Goal: Browse casually: Explore the website without a specific task or goal

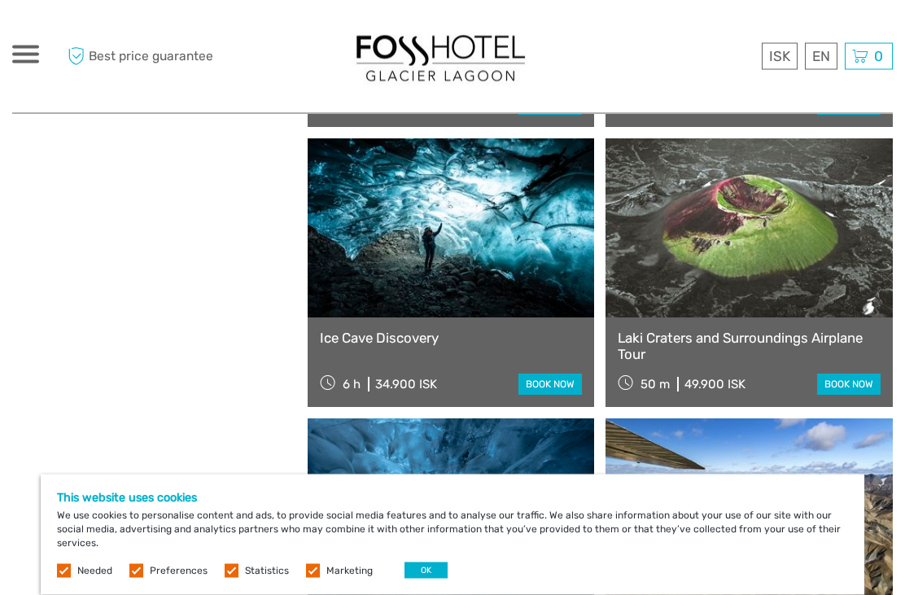
scroll to position [1564, 0]
click at [82, 578] on label "Needed" at bounding box center [94, 571] width 35 height 14
click at [155, 578] on label "Preferences" at bounding box center [179, 571] width 58 height 14
click at [0, 0] on input "checkbox" at bounding box center [0, 0] width 0 height 0
click at [225, 578] on label at bounding box center [232, 571] width 14 height 14
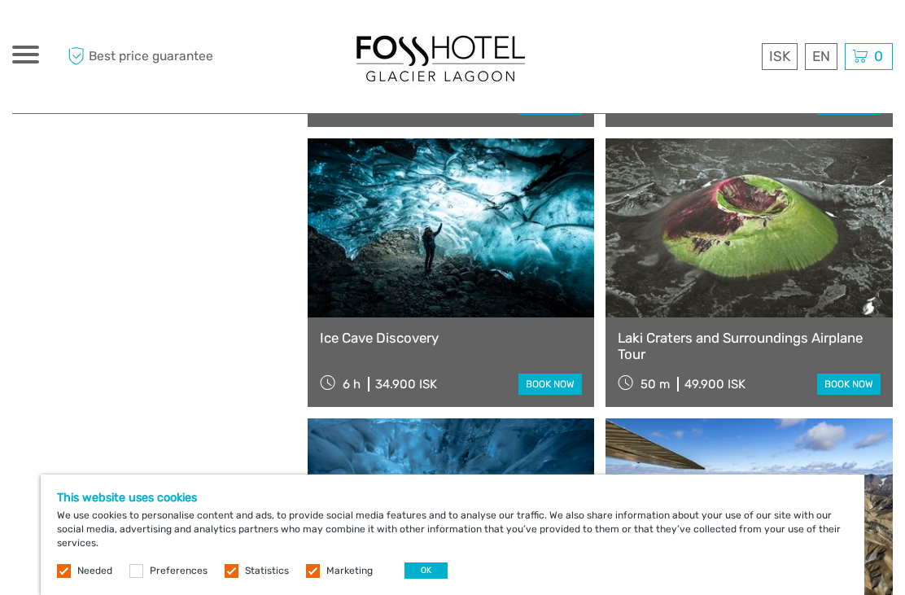
click at [0, 0] on input "checkbox" at bounding box center [0, 0] width 0 height 0
click at [306, 578] on label at bounding box center [313, 571] width 14 height 14
click at [0, 0] on input "checkbox" at bounding box center [0, 0] width 0 height 0
click at [56, 594] on div "This website uses cookies We use cookies to personalise content and ads, to pro…" at bounding box center [453, 535] width 824 height 120
click at [413, 579] on button "OK" at bounding box center [426, 570] width 43 height 16
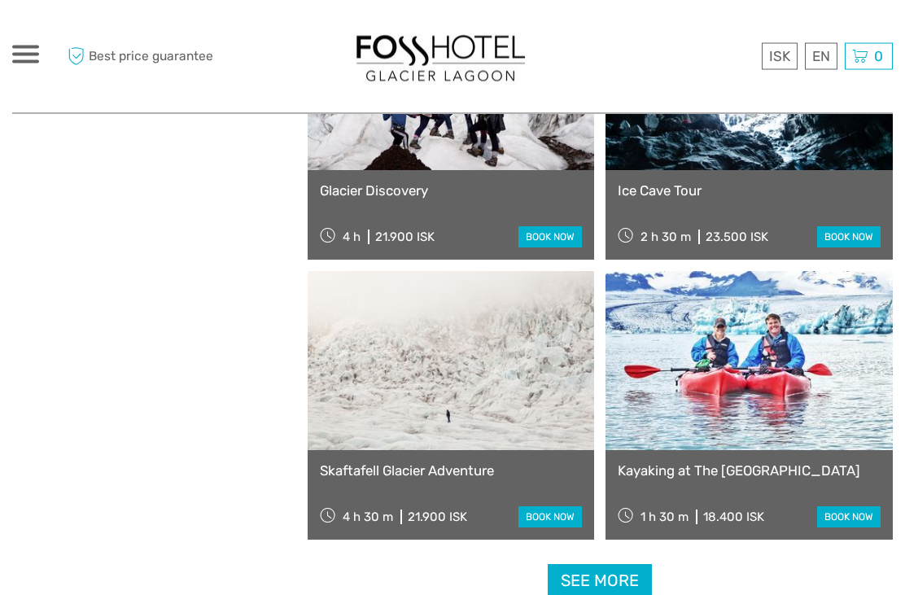
scroll to position [2272, 0]
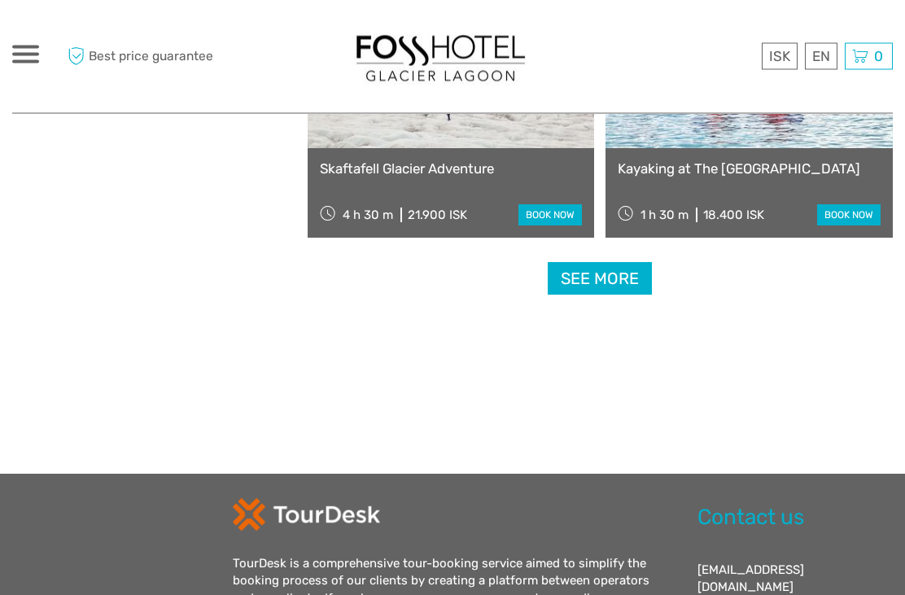
click at [619, 273] on link "See more" at bounding box center [600, 279] width 104 height 33
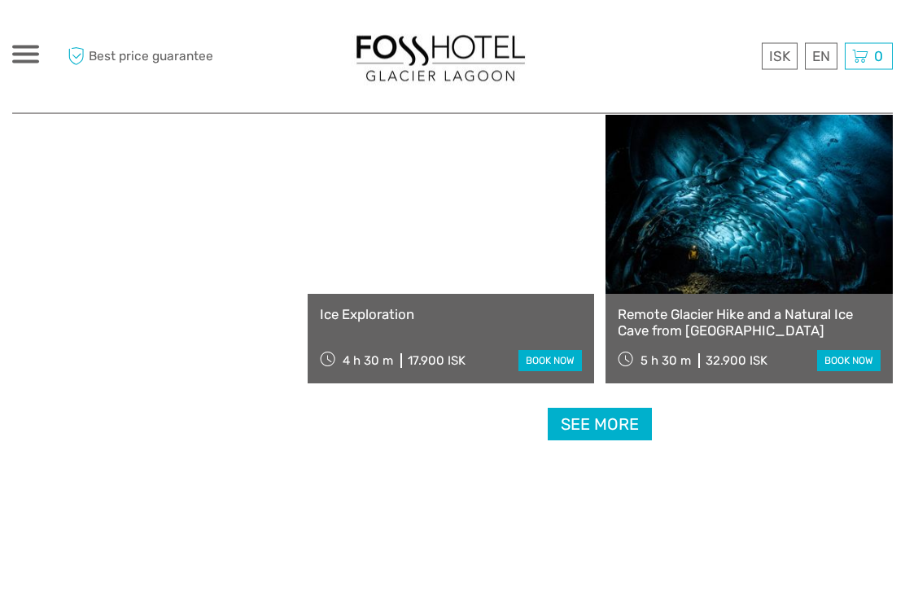
scroll to position [4949, 0]
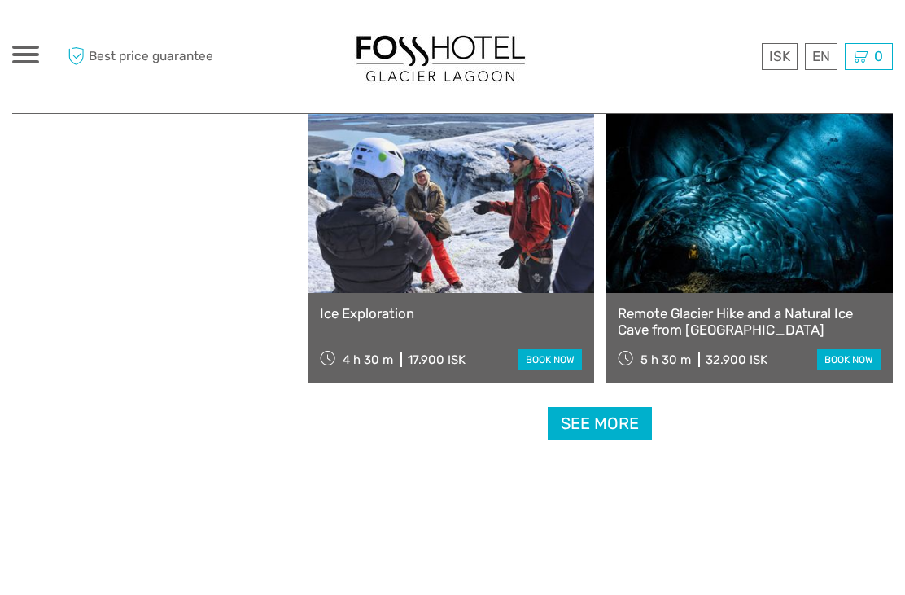
click at [615, 419] on link "See more" at bounding box center [600, 423] width 104 height 33
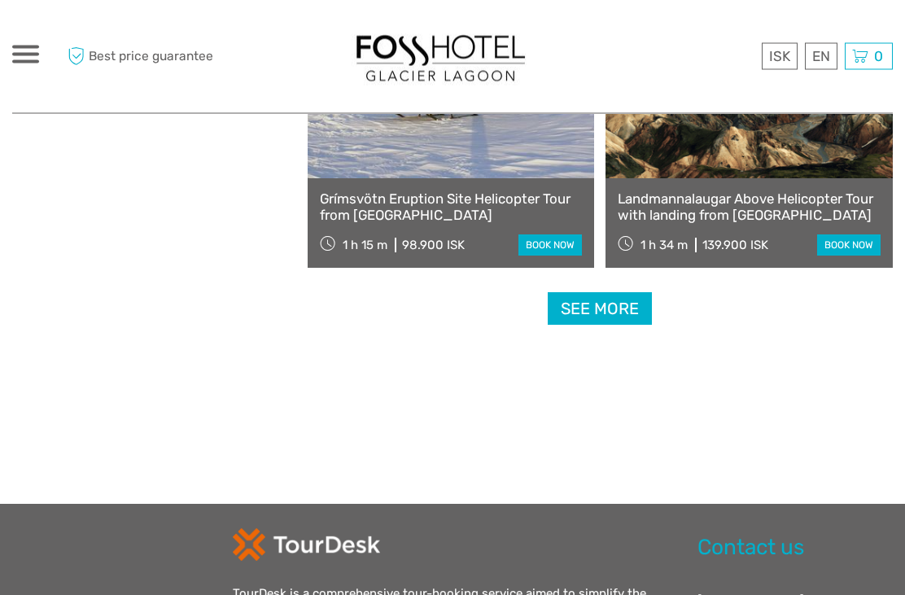
click at [610, 315] on link "See more" at bounding box center [600, 309] width 104 height 33
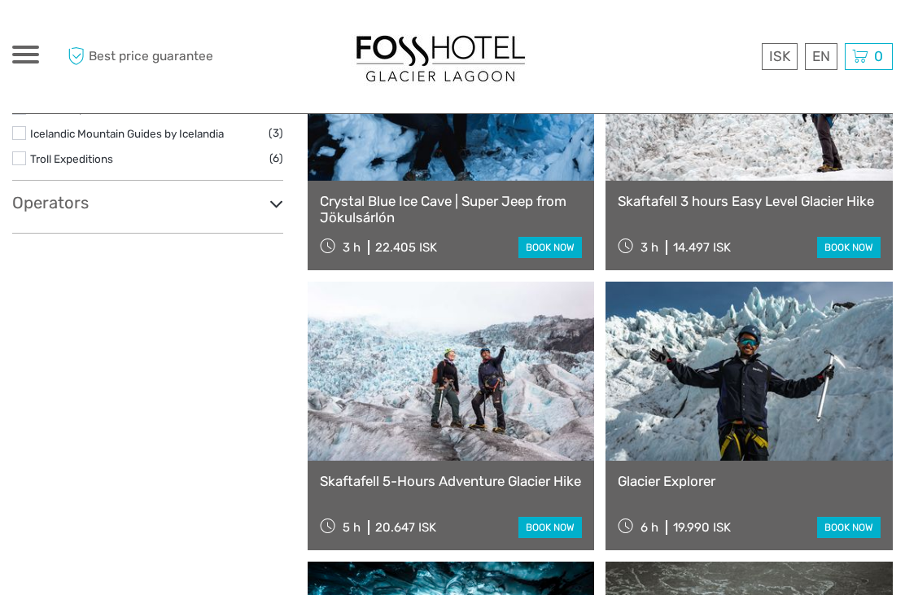
scroll to position [1056, 0]
